Goal: Information Seeking & Learning: Learn about a topic

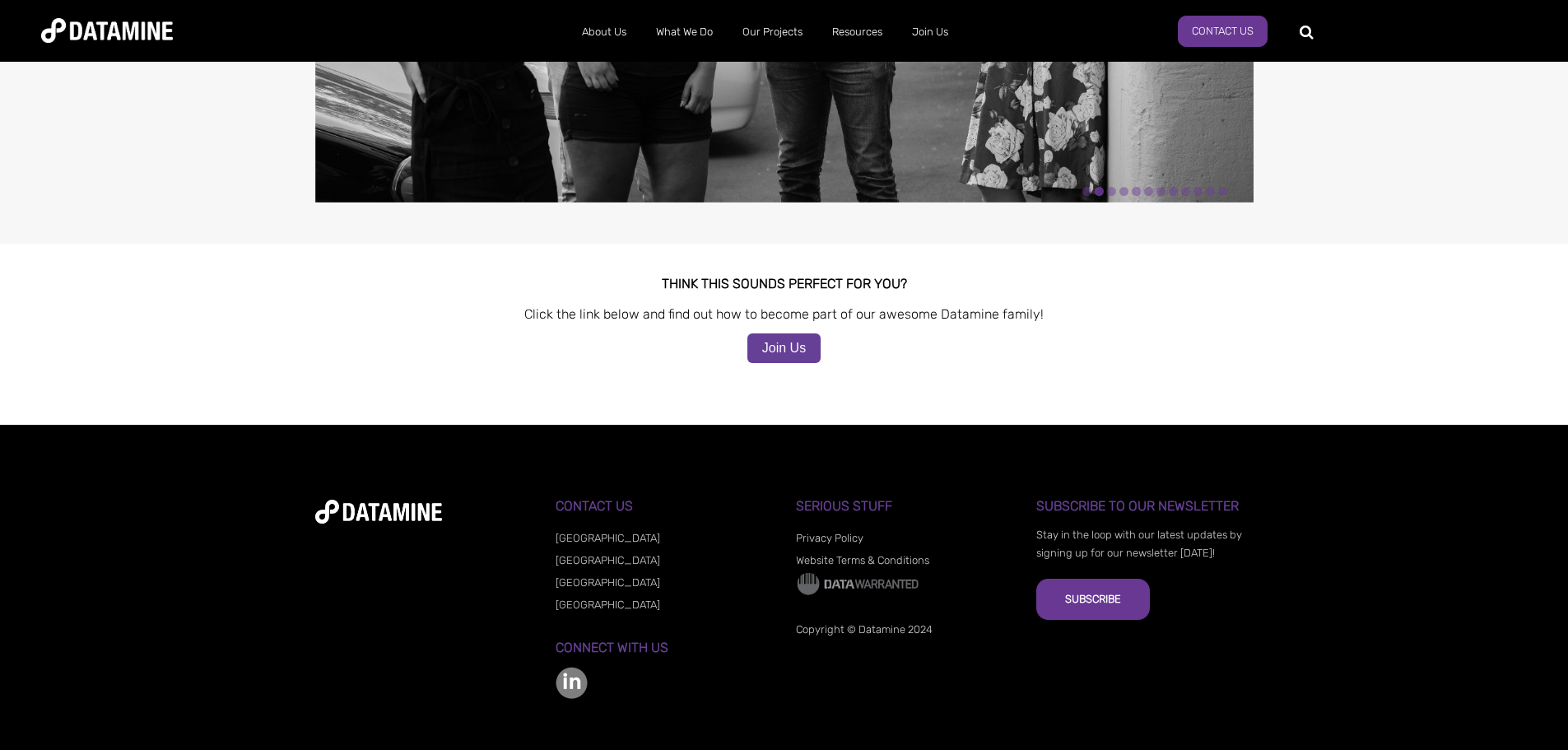
scroll to position [1457, 0]
click at [778, 332] on link "Join Us" at bounding box center [784, 348] width 73 height 30
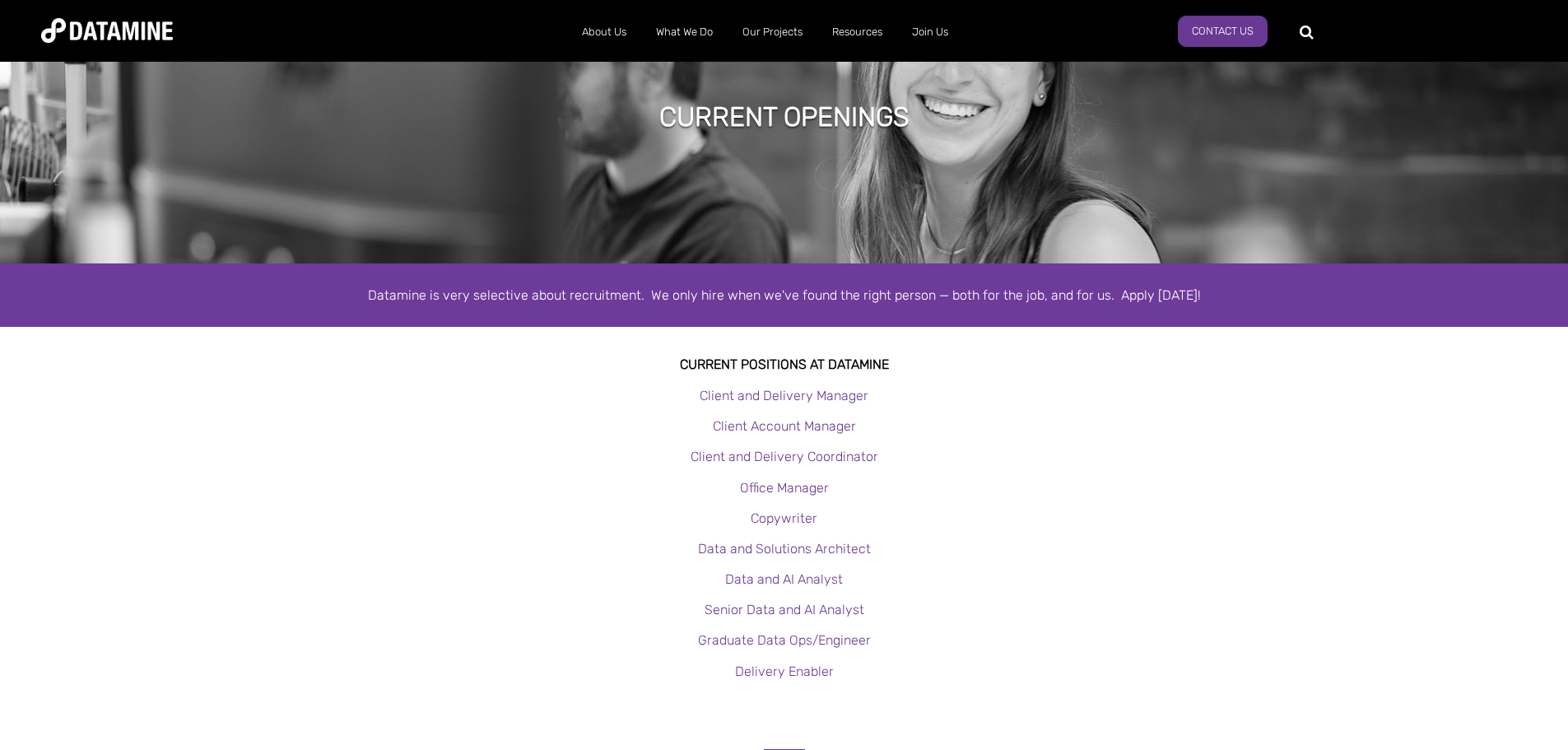
scroll to position [165, 0]
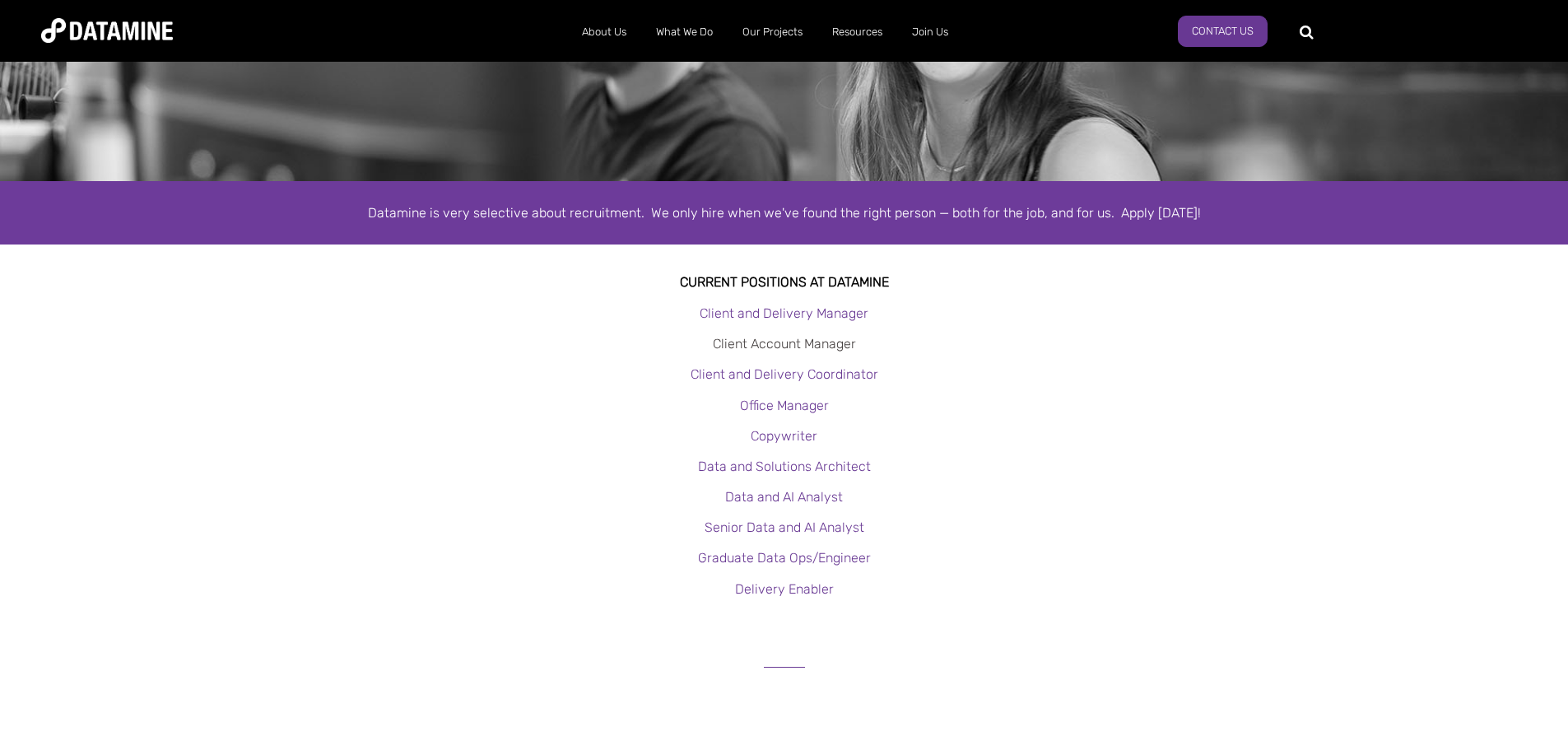
click at [807, 344] on link "Client Account Manager" at bounding box center [784, 343] width 143 height 16
click at [765, 312] on link "Client and Delivery Manager" at bounding box center [784, 312] width 168 height 16
